Goal: Task Accomplishment & Management: Complete application form

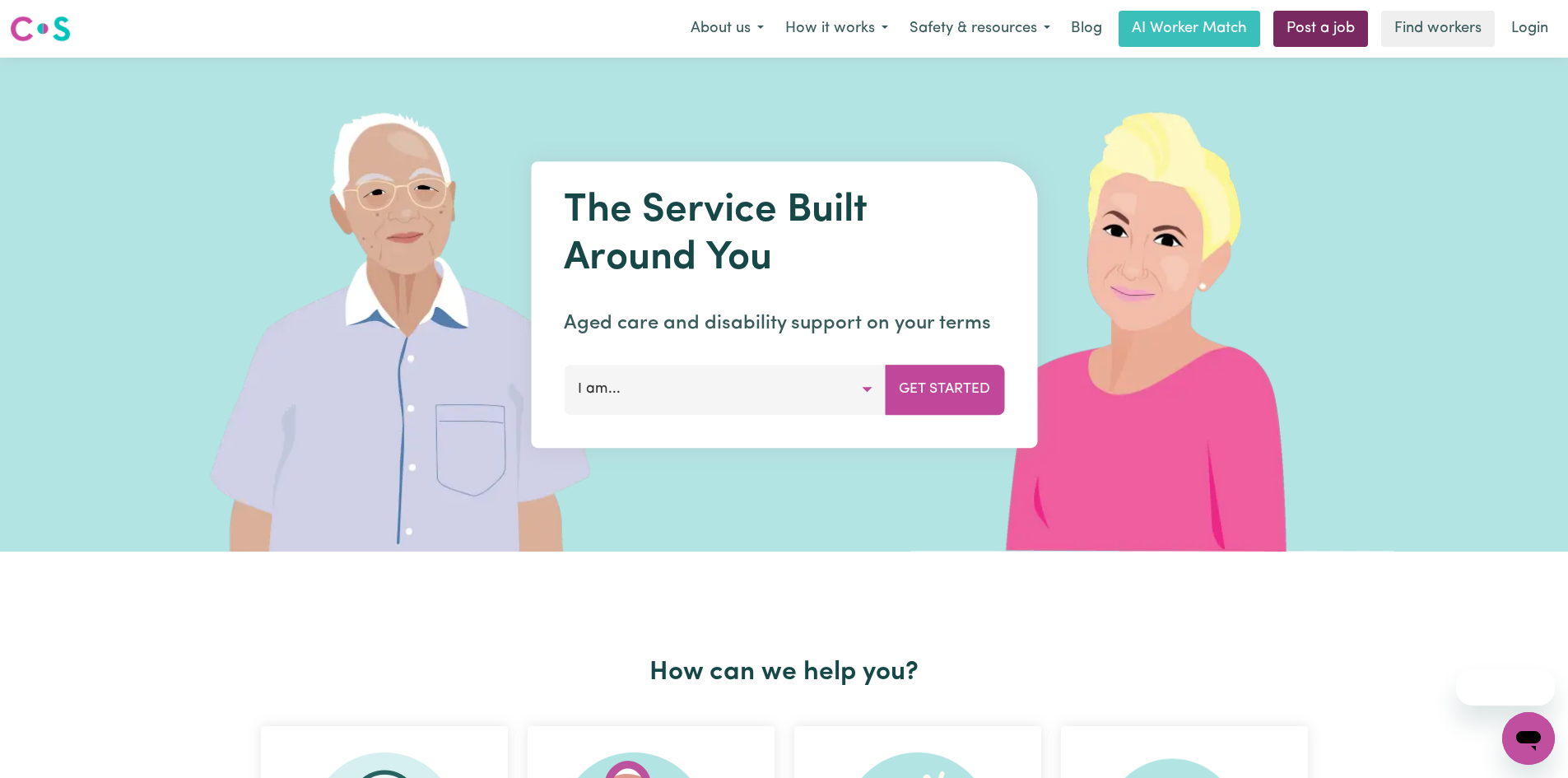
click at [1314, 22] on link "Post a job" at bounding box center [1320, 28] width 95 height 36
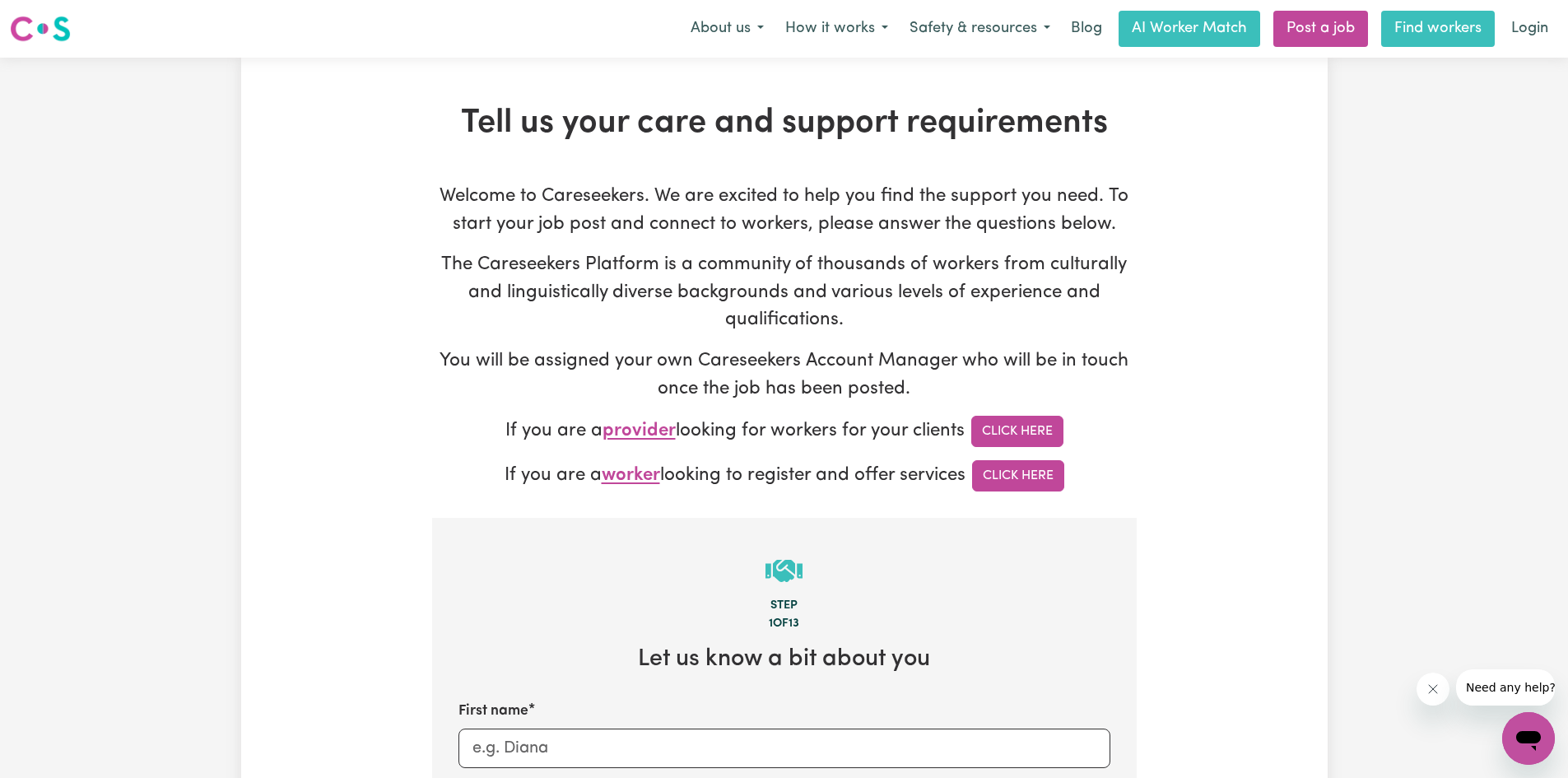
click at [1439, 26] on link "Find workers" at bounding box center [1437, 28] width 114 height 36
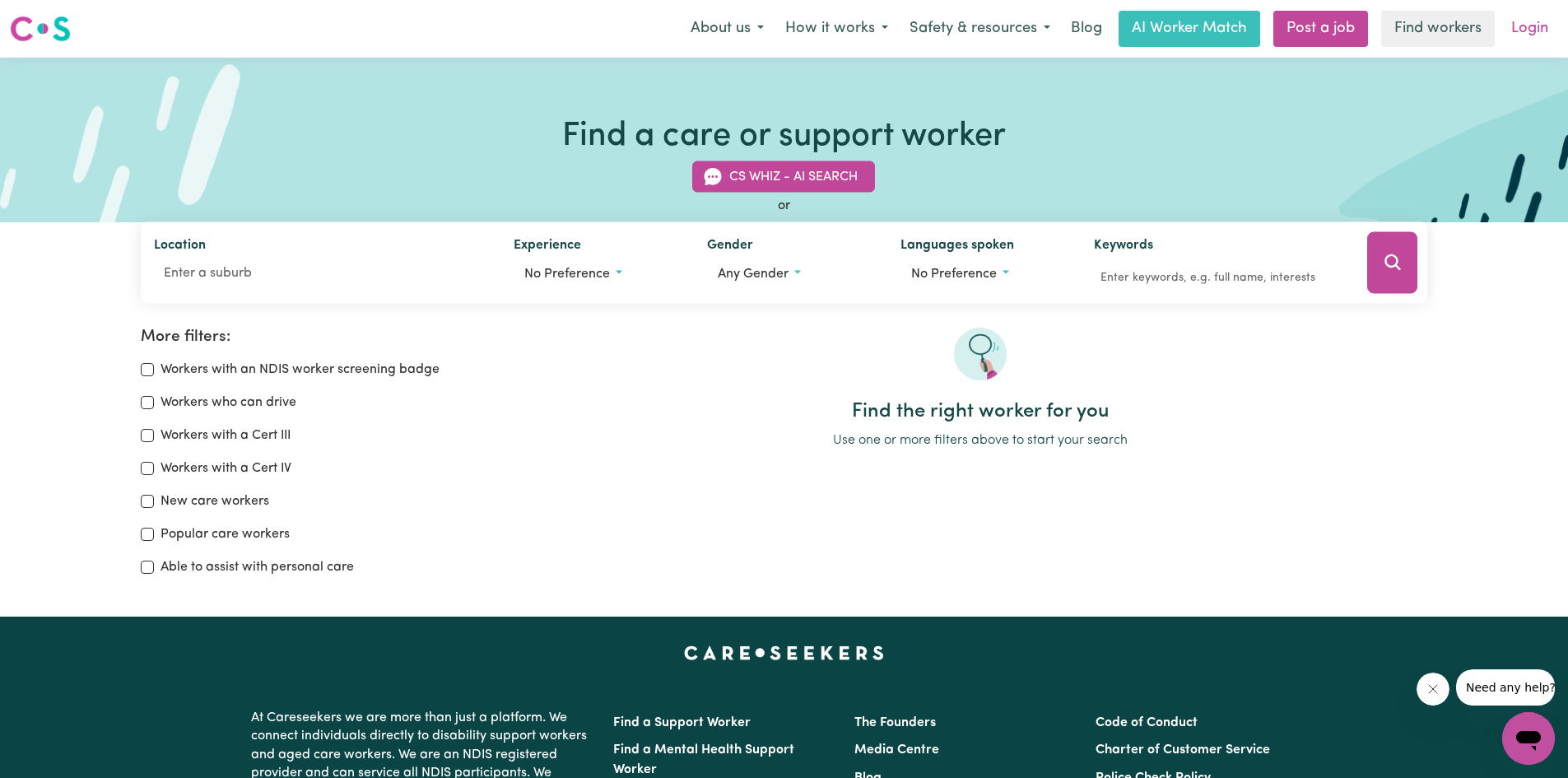
click at [1534, 32] on link "Login" at bounding box center [1529, 28] width 57 height 36
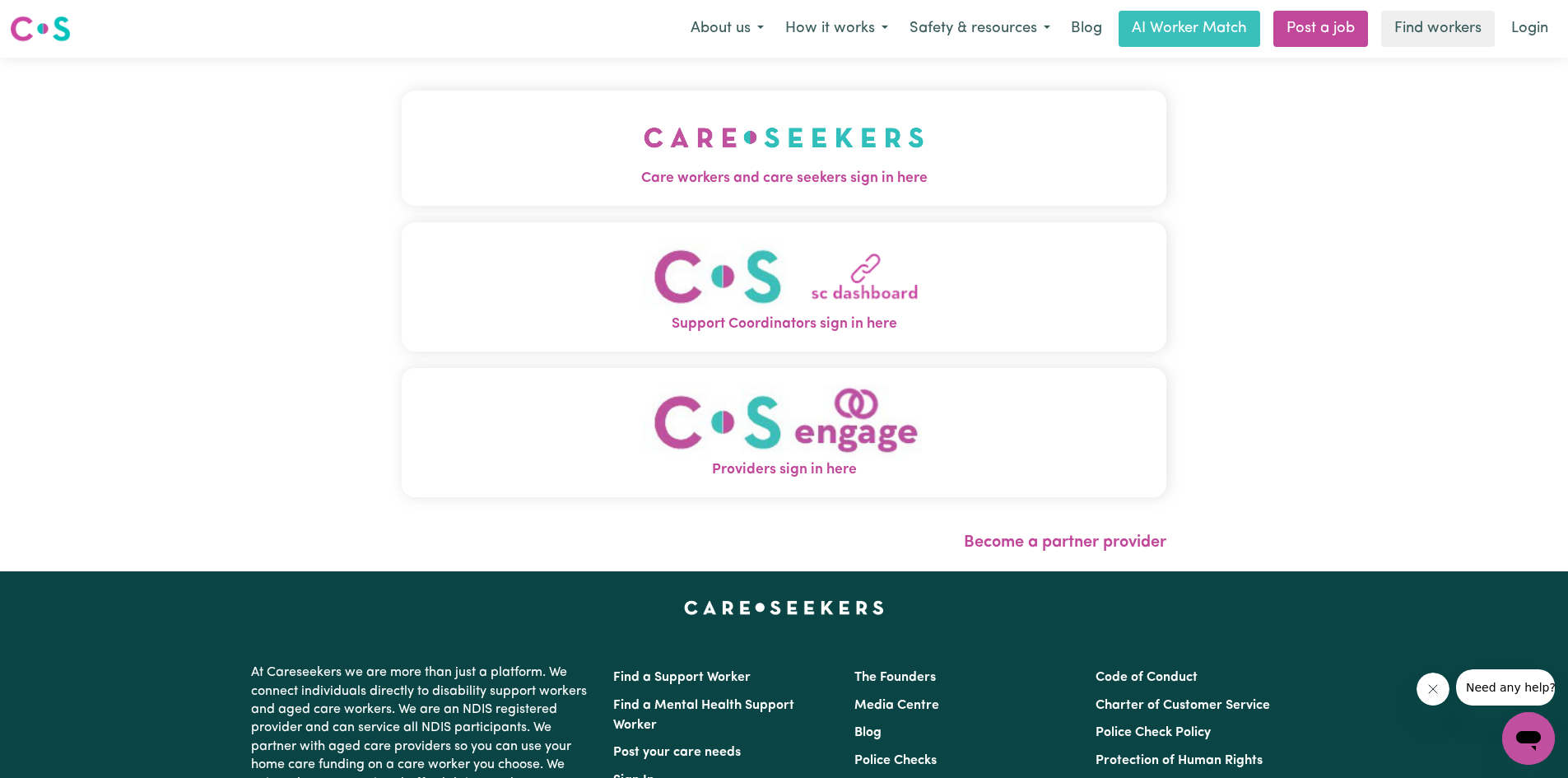
click at [942, 162] on button "Care workers and care seekers sign in here" at bounding box center [783, 148] width 765 height 116
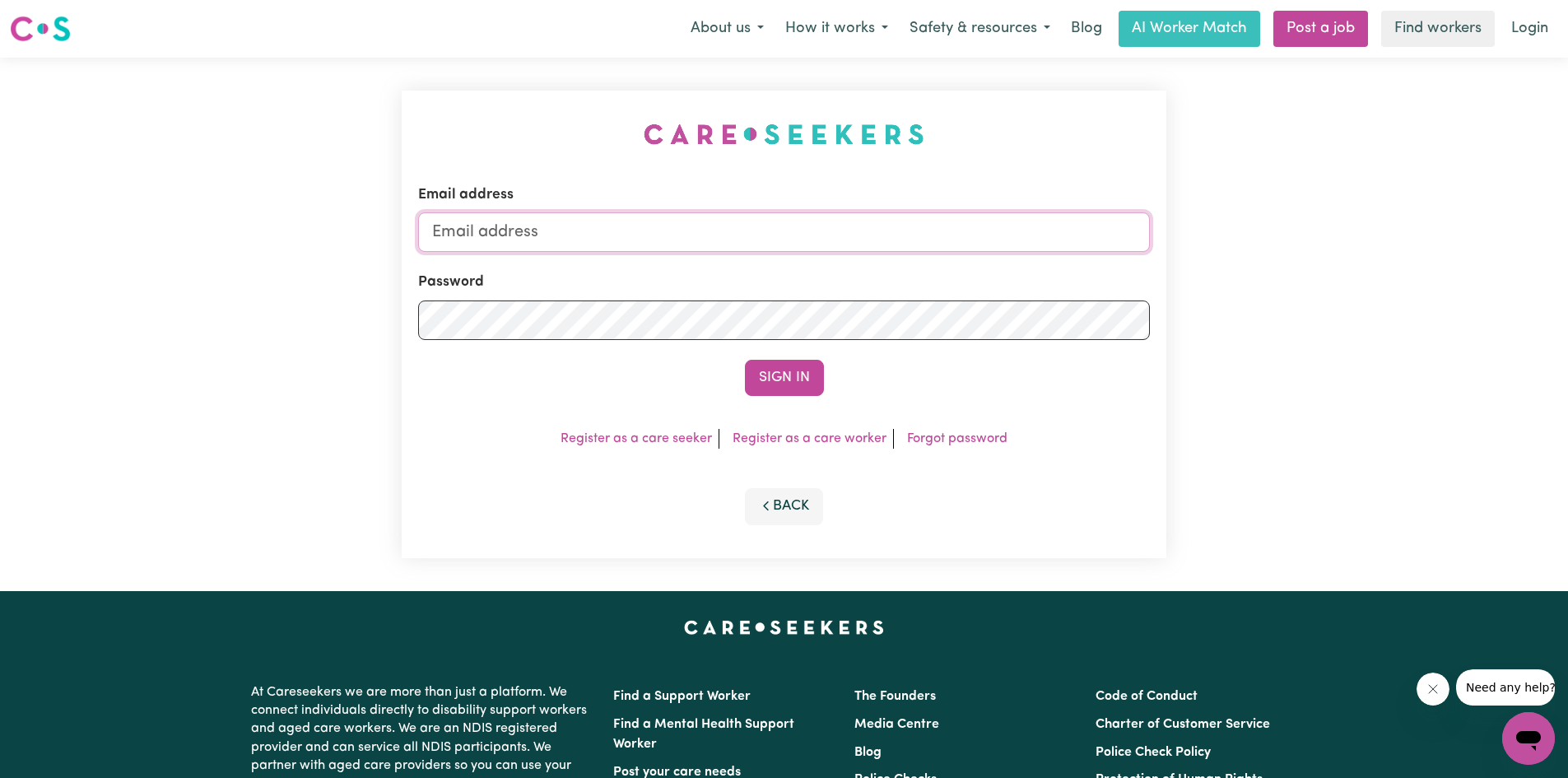
click at [791, 230] on input "Email address" at bounding box center [783, 231] width 731 height 39
